Goal: Contribute content

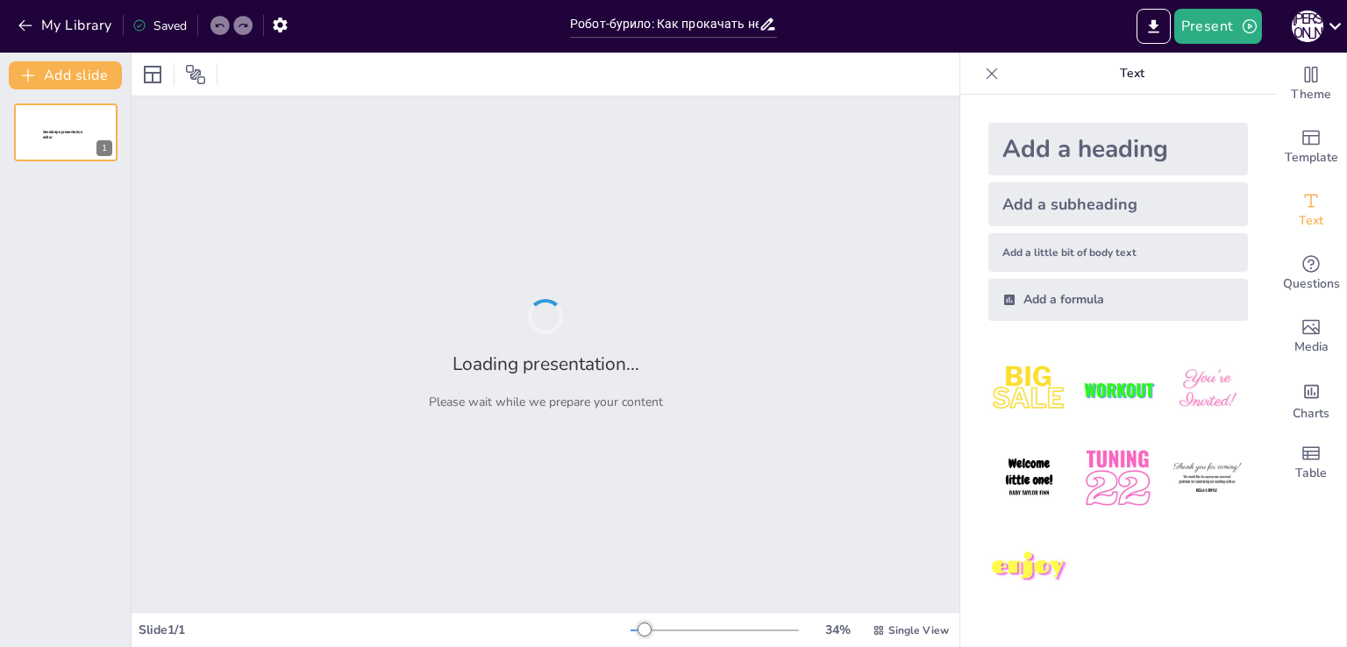
type input "Робот-бурило: Как прокачать нефтяную индустрию?"
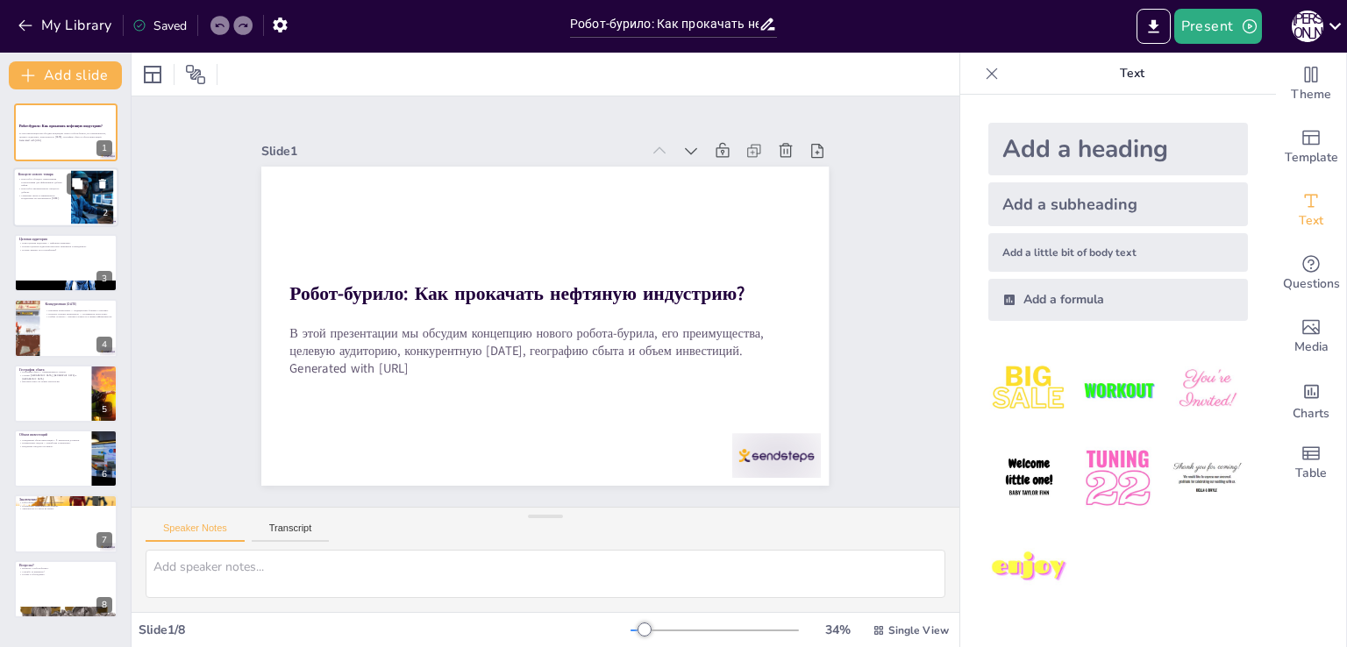
click at [48, 194] on p "Снижение затрат и минимальное воздействие на окружающую [DATE]." at bounding box center [41, 197] width 47 height 6
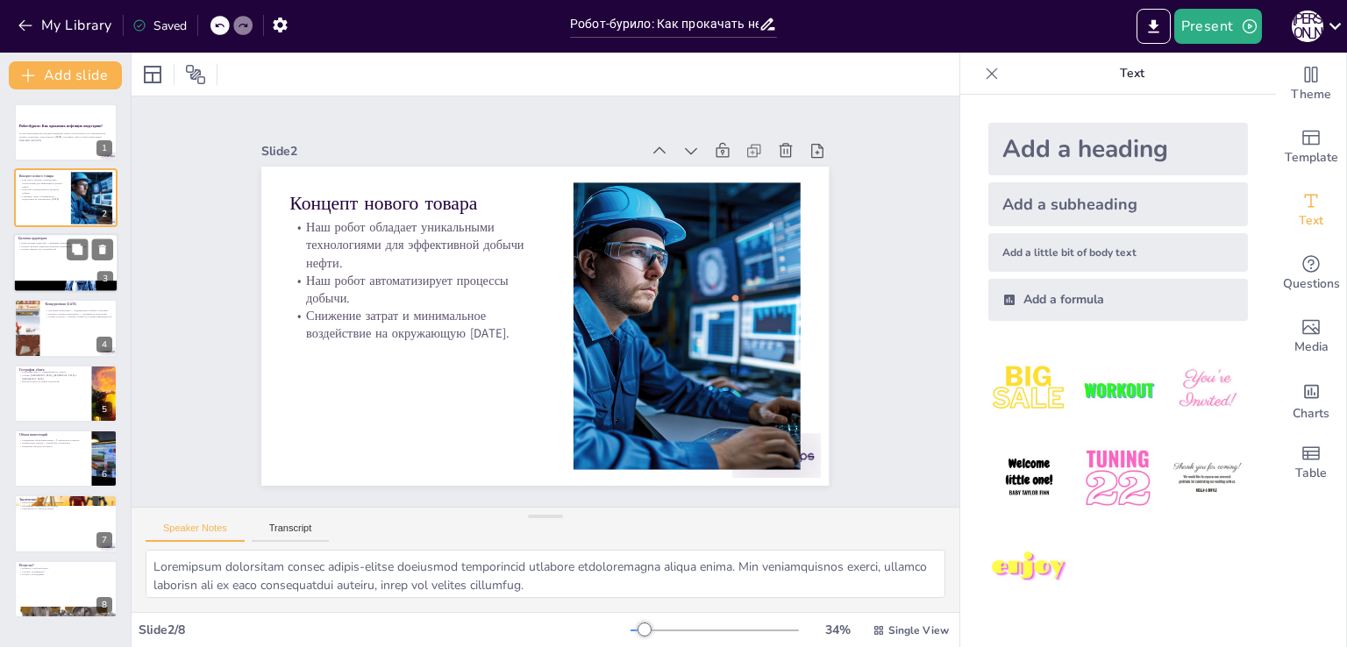
click at [56, 268] on div at bounding box center [65, 263] width 105 height 60
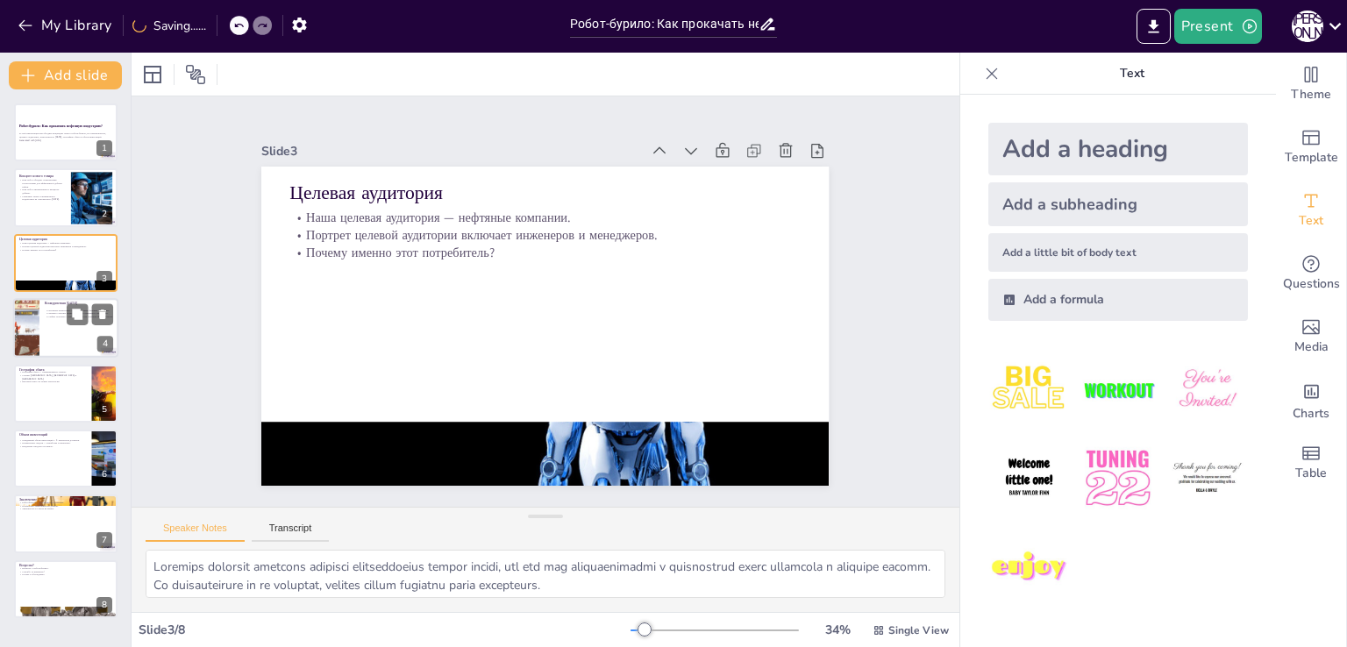
click at [62, 329] on div at bounding box center [65, 328] width 105 height 60
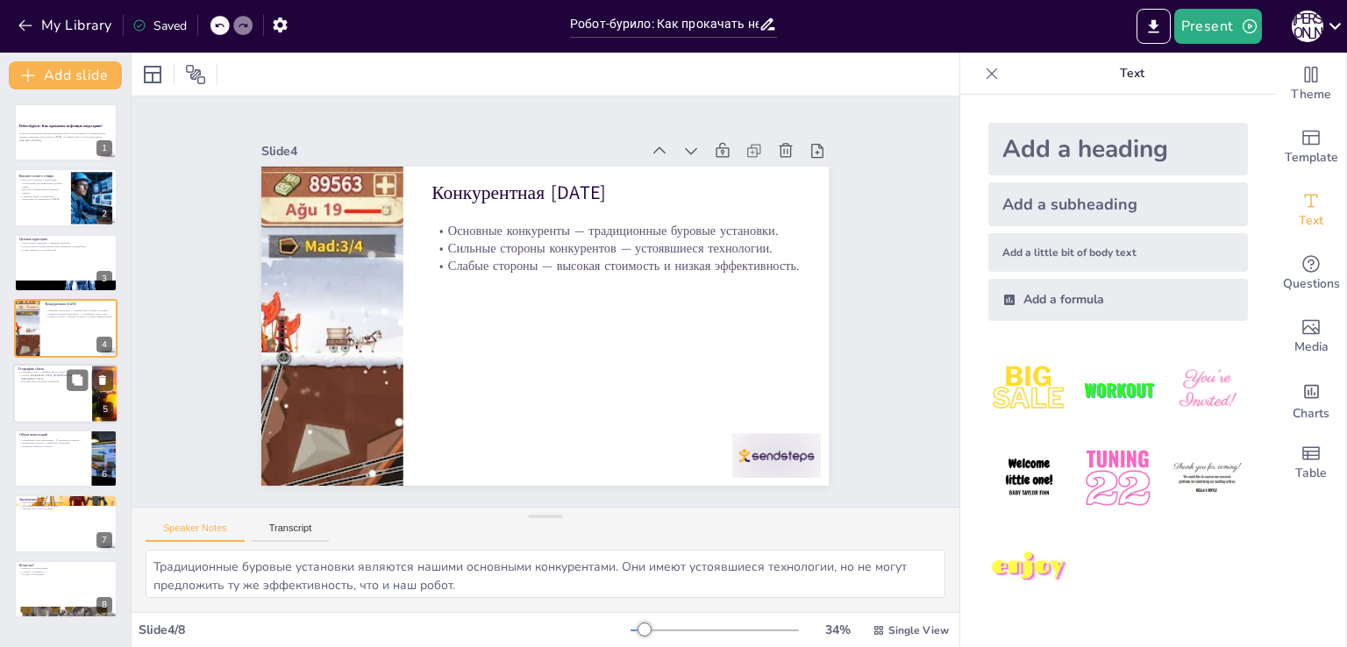
click at [64, 382] on div at bounding box center [65, 394] width 105 height 60
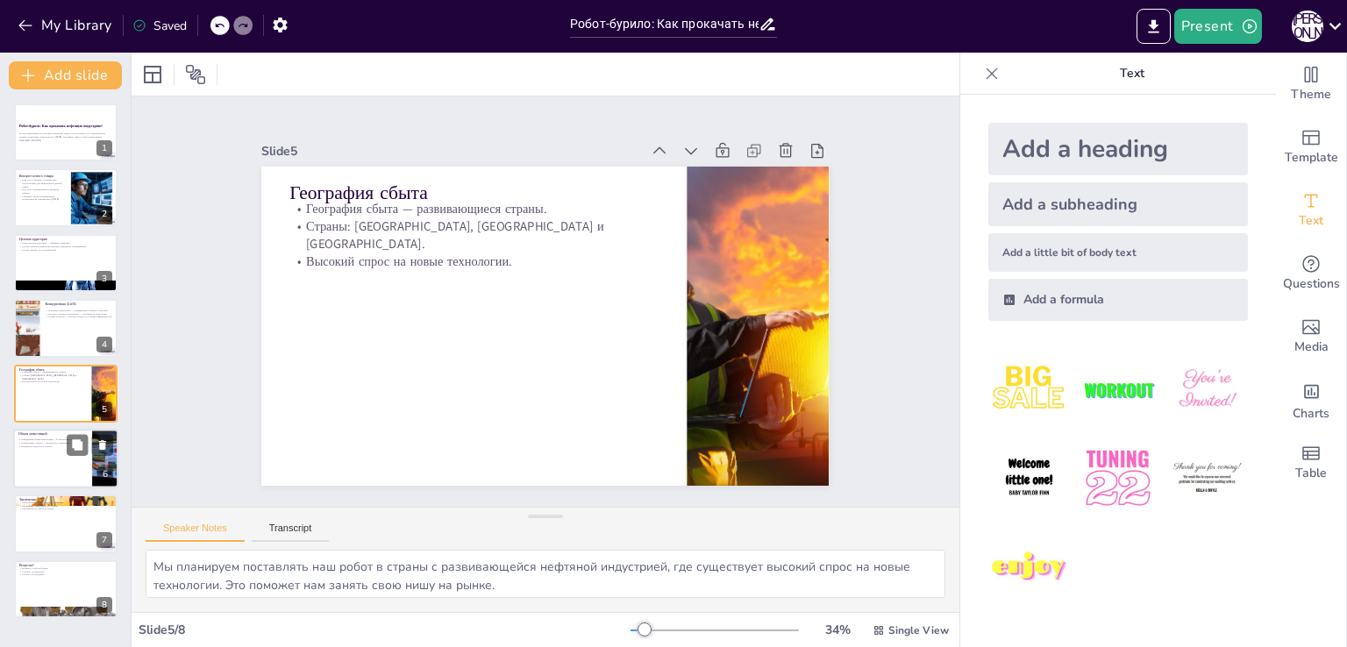
click at [63, 439] on p "Ожидаемый объем инвестиций — 5 миллионов долларов." at bounding box center [52, 441] width 68 height 4
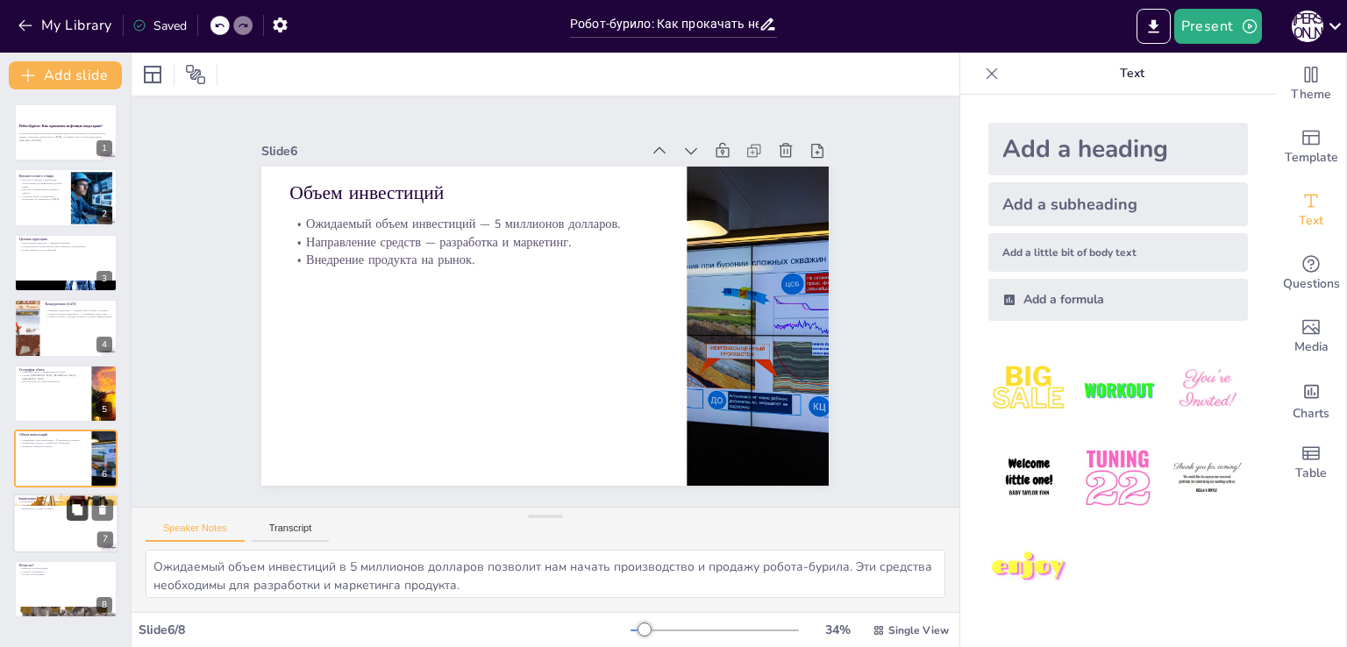
click at [70, 510] on button at bounding box center [77, 510] width 21 height 21
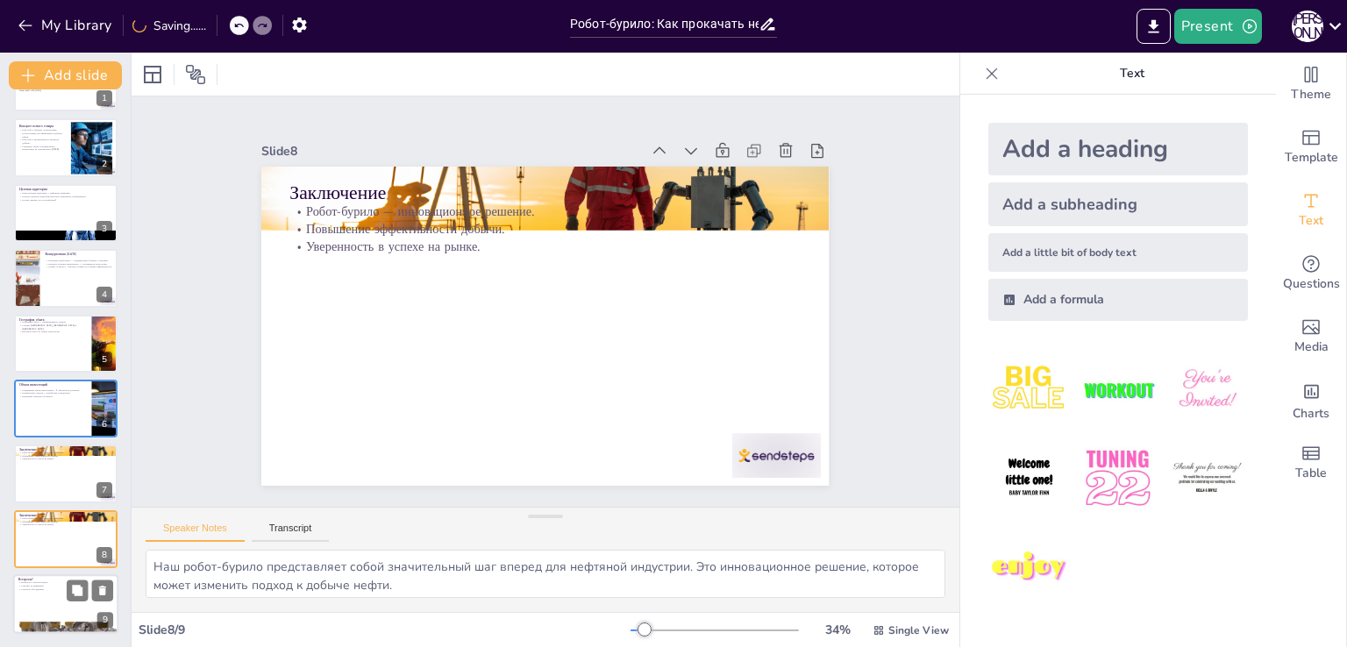
click at [46, 594] on div at bounding box center [65, 605] width 105 height 60
type textarea "Мы открыты для вопросов и готовы обсудить любые аспекты, касающиеся нашего робо…"
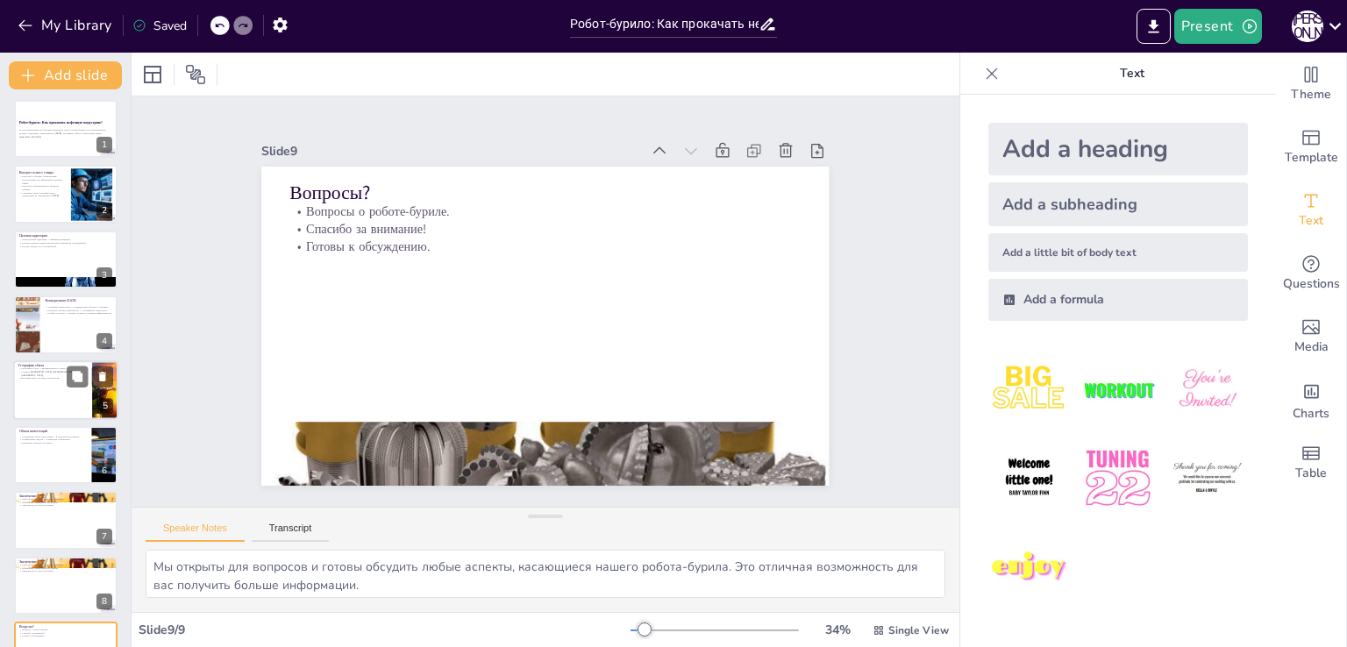
scroll to position [0, 0]
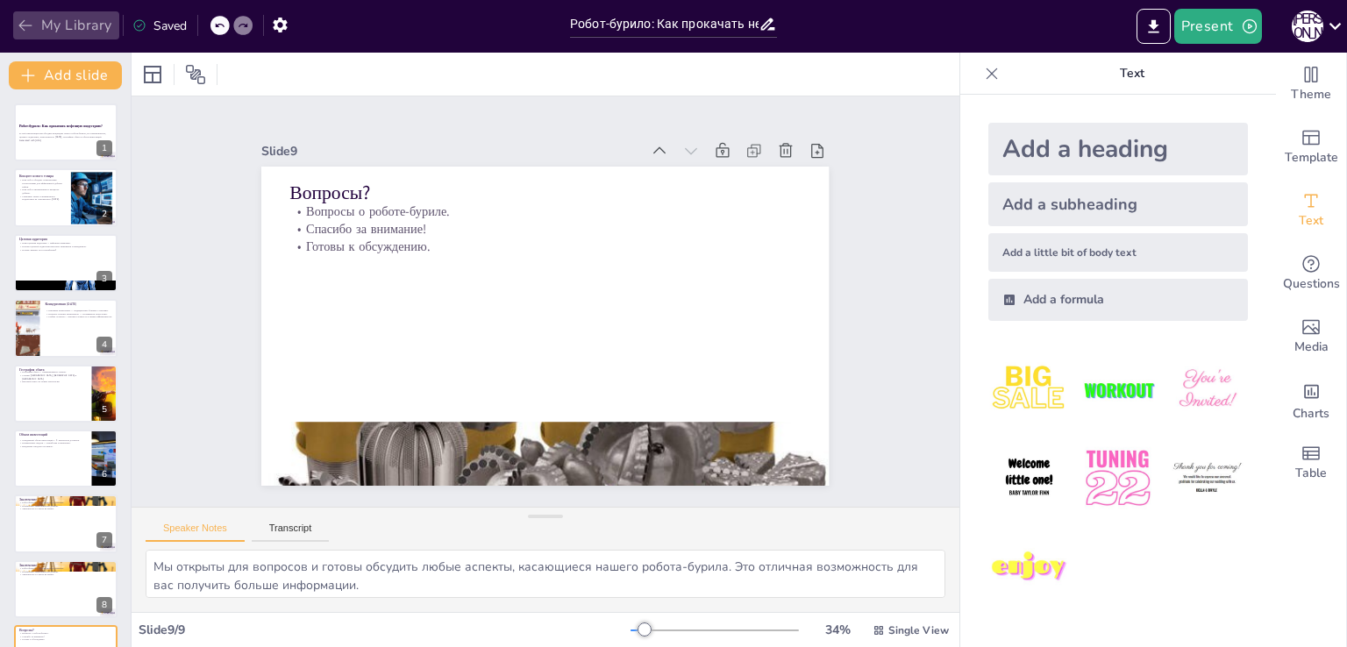
click at [25, 25] on icon "button" at bounding box center [26, 26] width 18 height 18
